Goal: Information Seeking & Learning: Learn about a topic

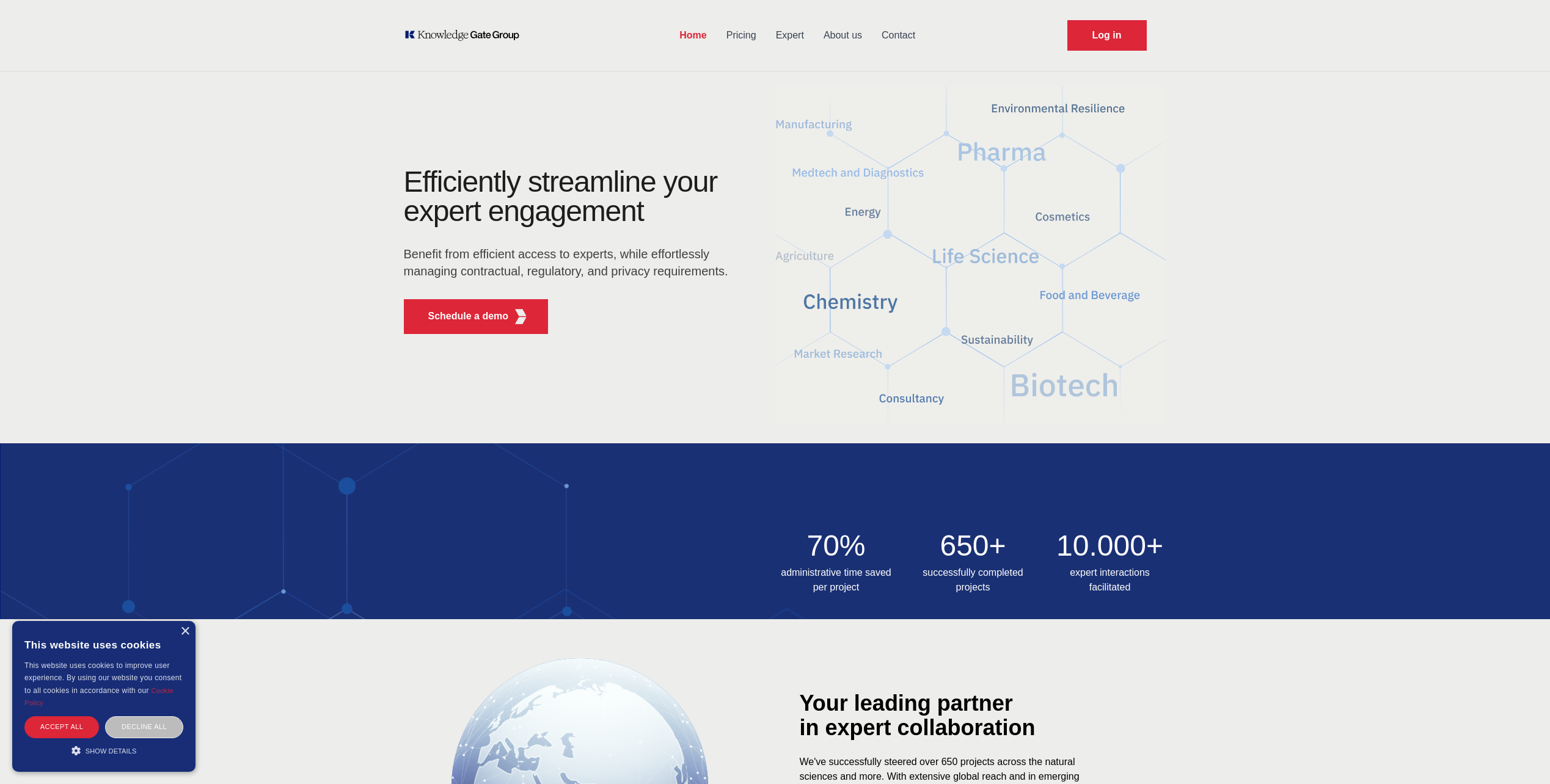
click at [831, 32] on link "About us" at bounding box center [843, 35] width 58 height 32
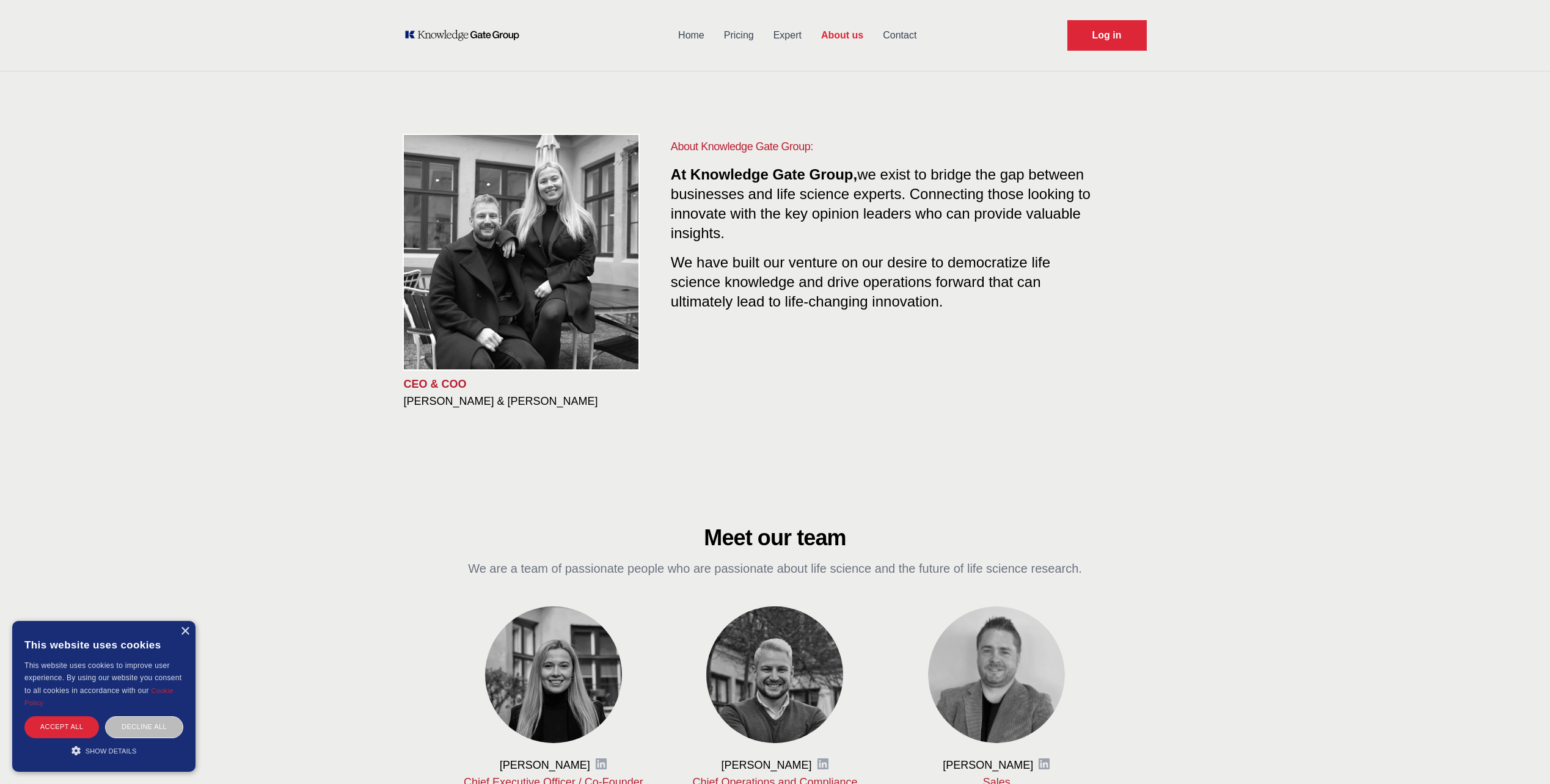
click at [687, 37] on link "Home" at bounding box center [691, 35] width 46 height 32
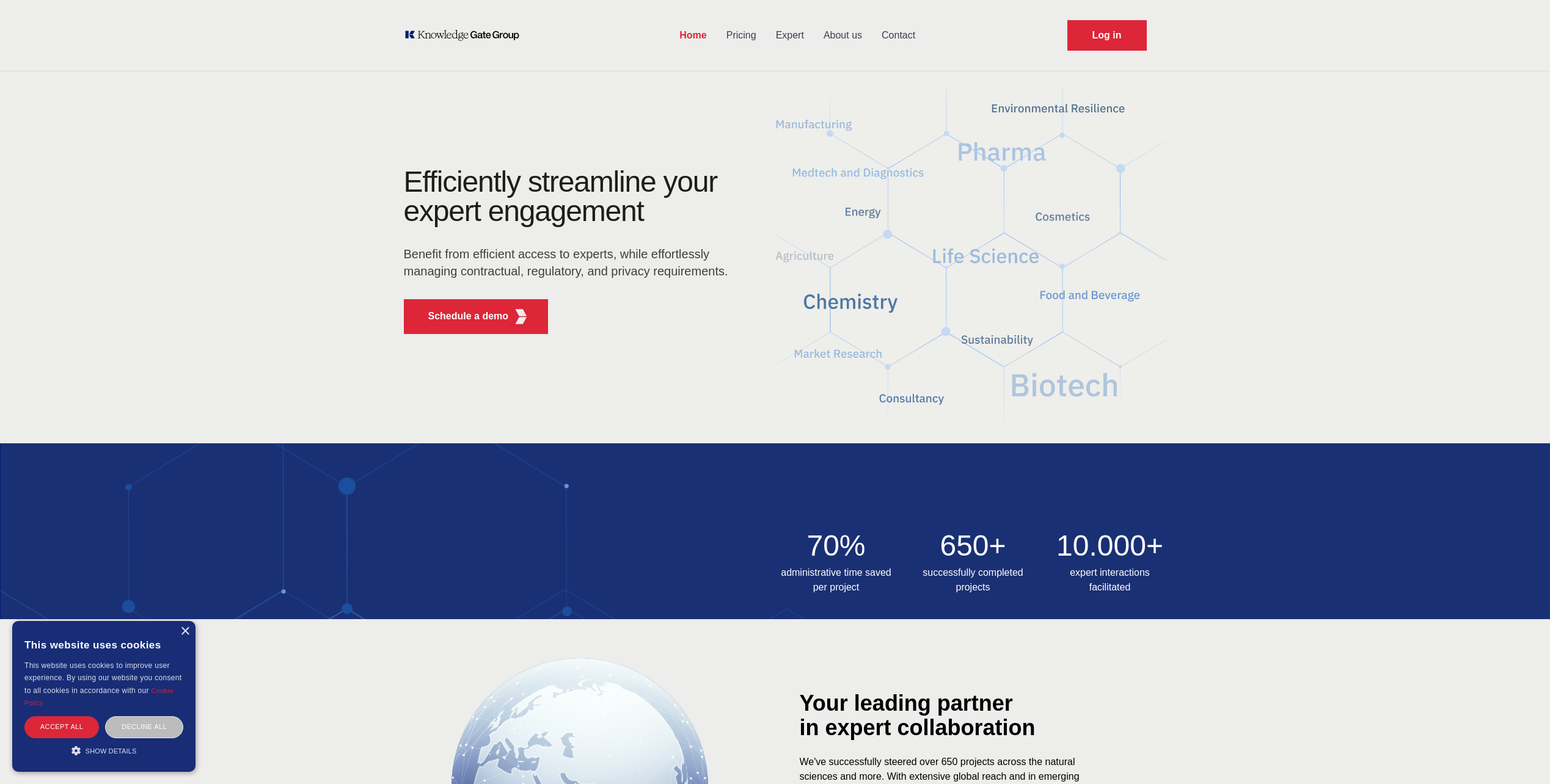
click at [735, 37] on link "Pricing" at bounding box center [741, 35] width 50 height 32
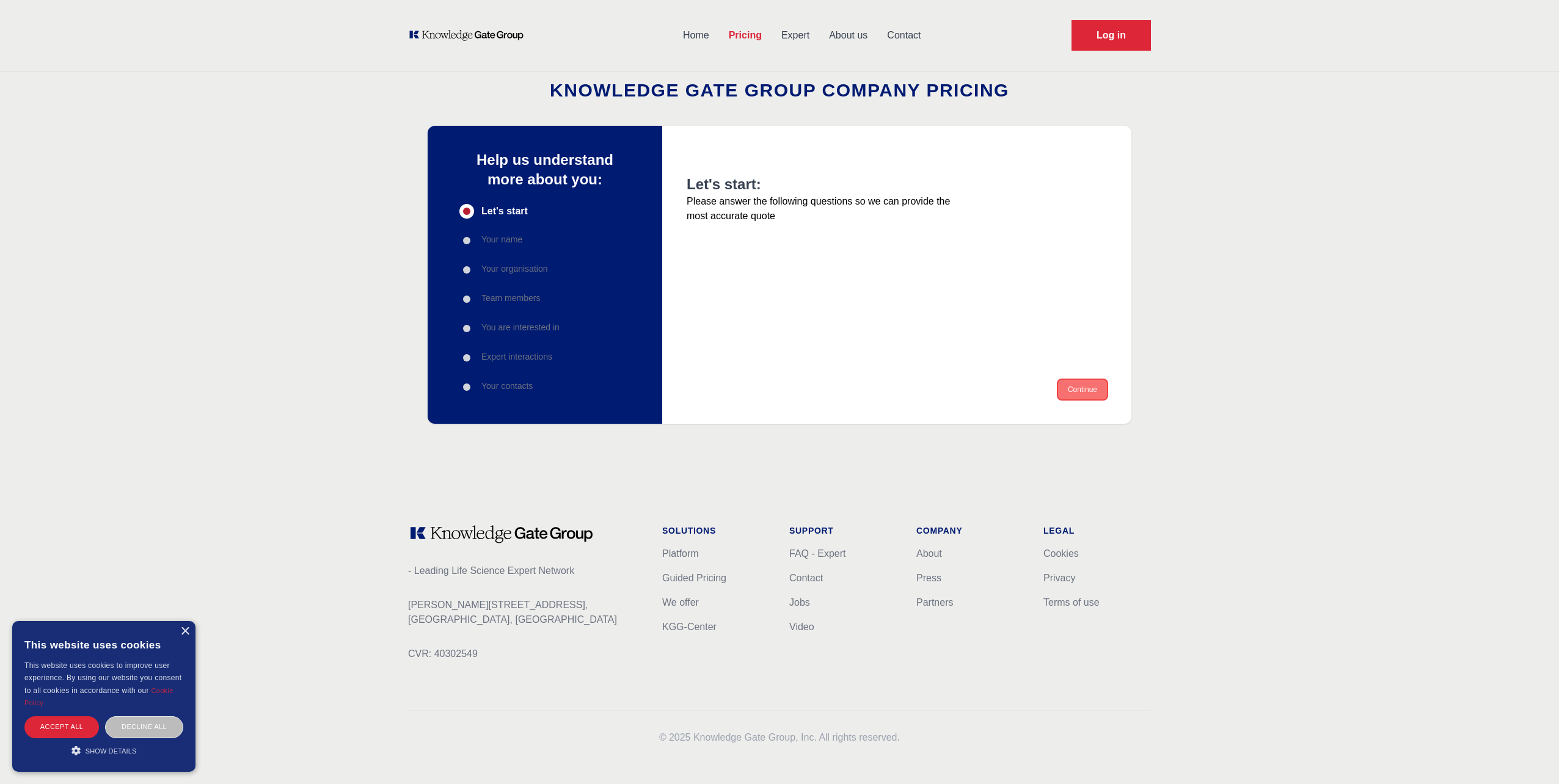
click at [1075, 391] on button "Continue" at bounding box center [1083, 389] width 49 height 19
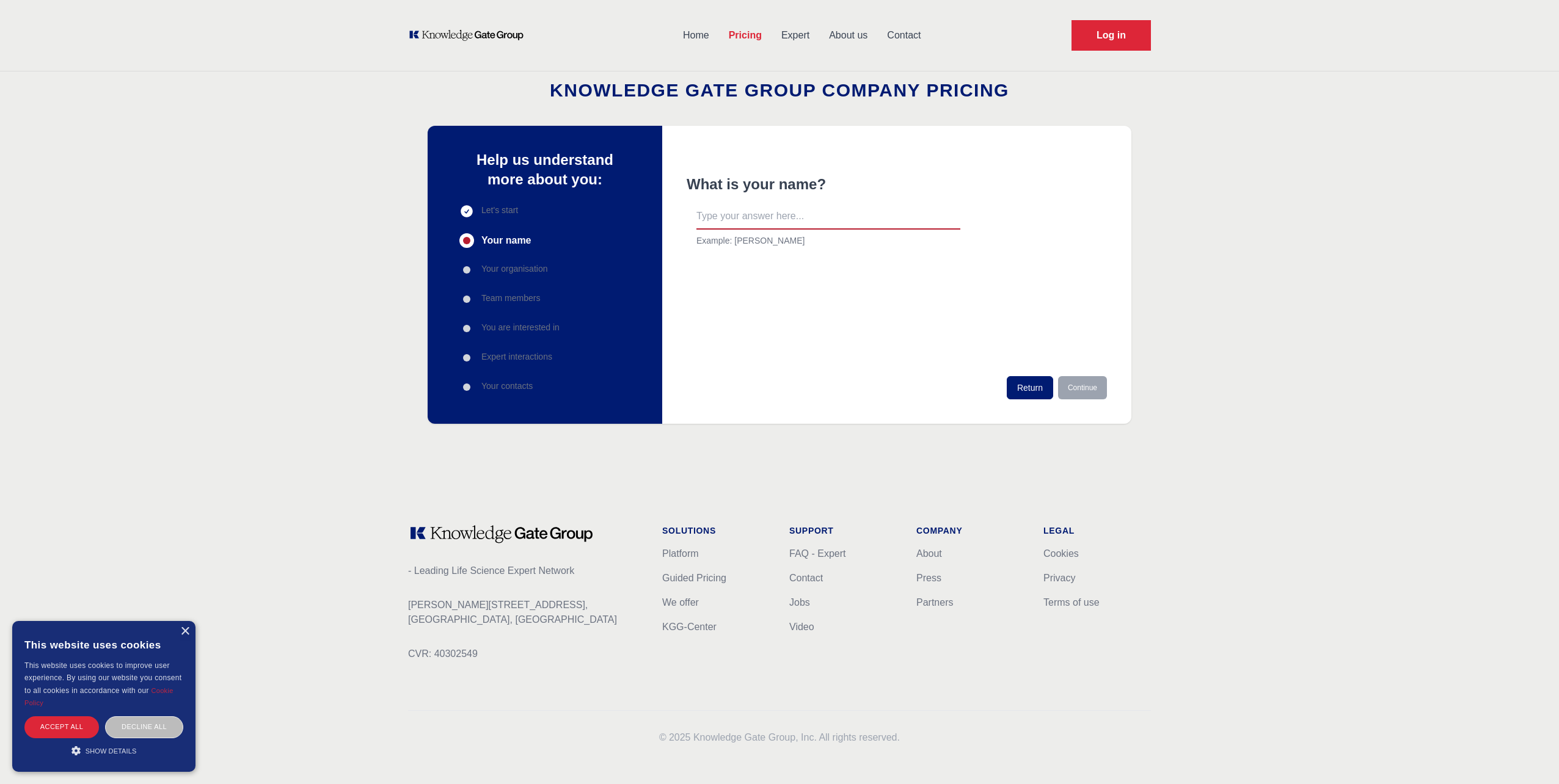
click at [514, 273] on p "Your organisation" at bounding box center [515, 268] width 66 height 12
